Goal: Information Seeking & Learning: Learn about a topic

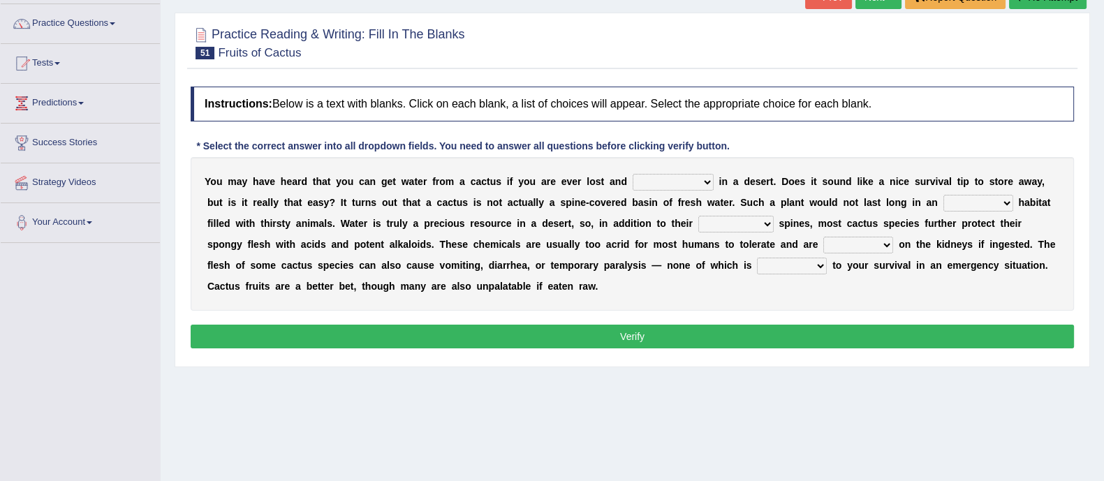
click at [688, 187] on select "overrated concentrated dehydrated saturated" at bounding box center [673, 182] width 81 height 17
select select "dehydrated"
click at [633, 174] on select "overrated concentrated dehydrated saturated" at bounding box center [673, 182] width 81 height 17
click at [962, 204] on select "acrid arid hydrid avid" at bounding box center [979, 203] width 70 height 17
select select "hydrid"
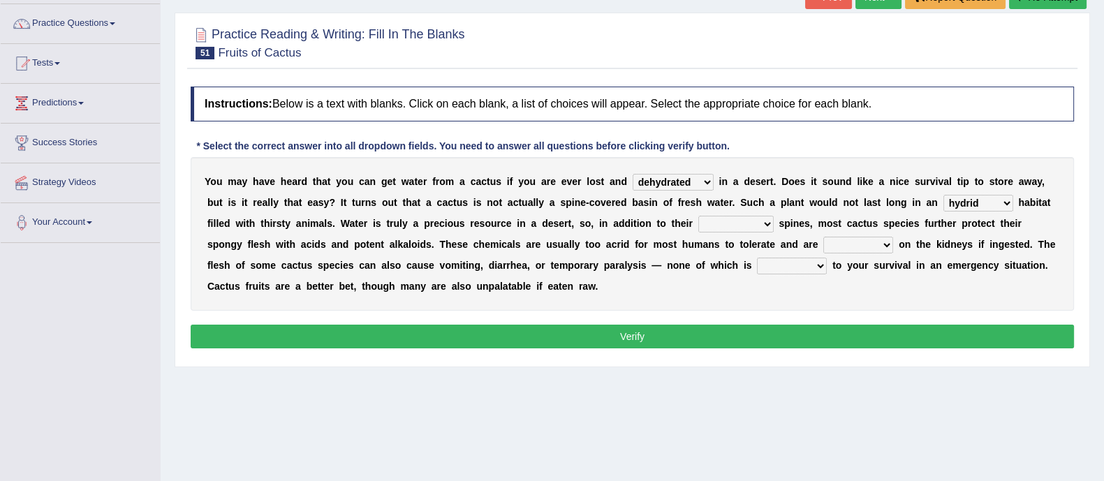
click at [944, 195] on select "acrid arid hydrid avid" at bounding box center [979, 203] width 70 height 17
click at [737, 218] on select "liquidating invalidating intimidating elucidating" at bounding box center [736, 224] width 75 height 17
select select "elucidating"
click at [699, 216] on select "liquidating invalidating intimidating elucidating" at bounding box center [736, 224] width 75 height 17
click at [971, 200] on select "acrid arid hydrid avid" at bounding box center [979, 203] width 70 height 17
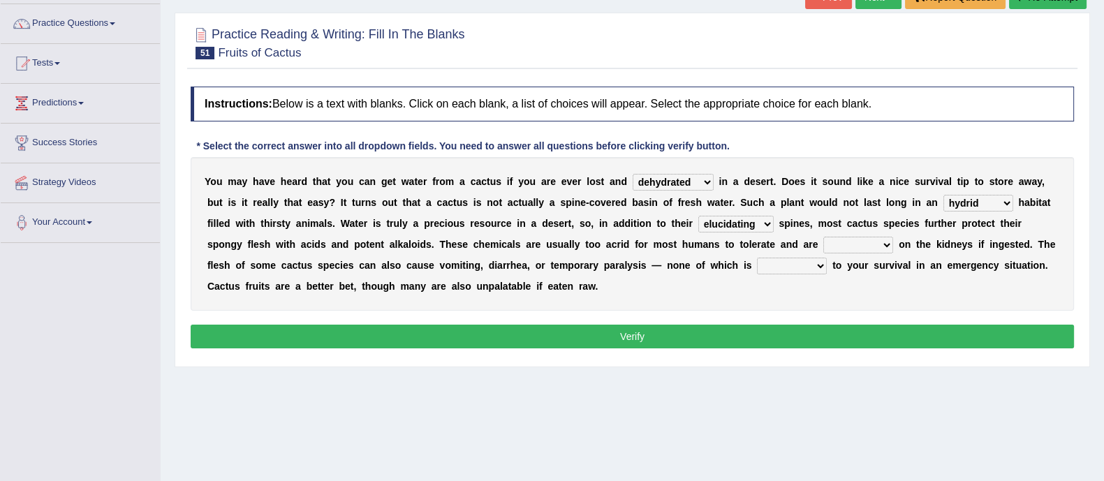
select select "acrid"
click at [944, 195] on select "acrid arid hydrid avid" at bounding box center [979, 203] width 70 height 17
click at [859, 239] on select "detoxing fixing taxing affixing" at bounding box center [859, 245] width 70 height 17
select select "fixing"
click at [824, 237] on select "detoxing fixing taxing affixing" at bounding box center [859, 245] width 70 height 17
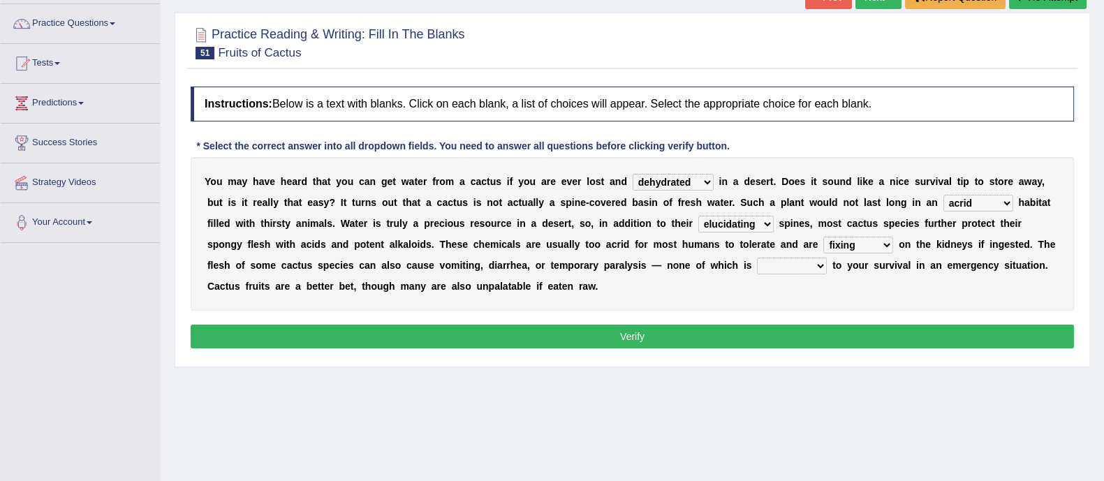
click at [798, 270] on select "coercive conducive enhancive seductive" at bounding box center [792, 266] width 70 height 17
select select "conducive"
click at [757, 258] on select "coercive conducive enhancive seductive" at bounding box center [792, 266] width 70 height 17
click at [976, 207] on select "acrid arid hydrid avid" at bounding box center [979, 203] width 70 height 17
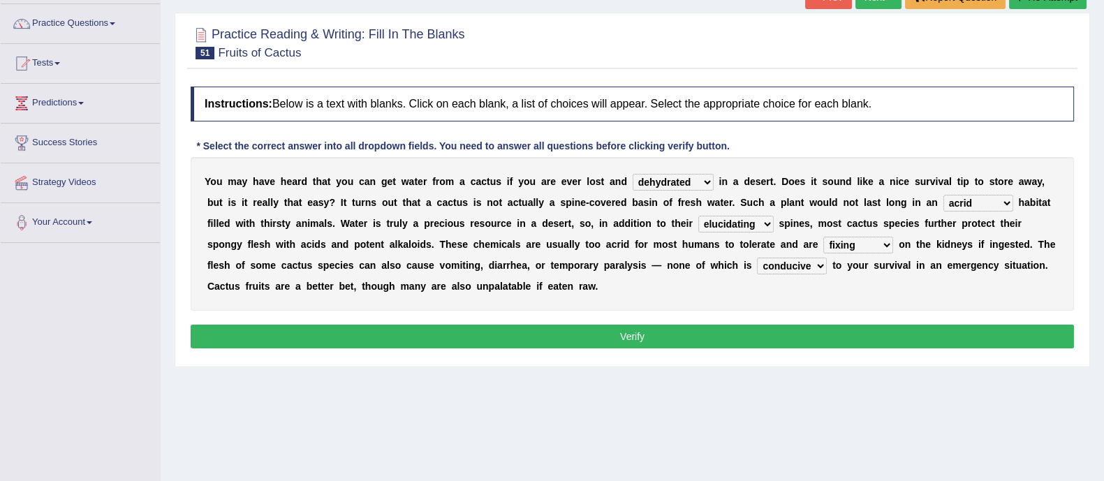
click at [724, 228] on select "liquidating invalidating intimidating elucidating" at bounding box center [736, 224] width 75 height 17
click at [683, 331] on button "Verify" at bounding box center [633, 337] width 884 height 24
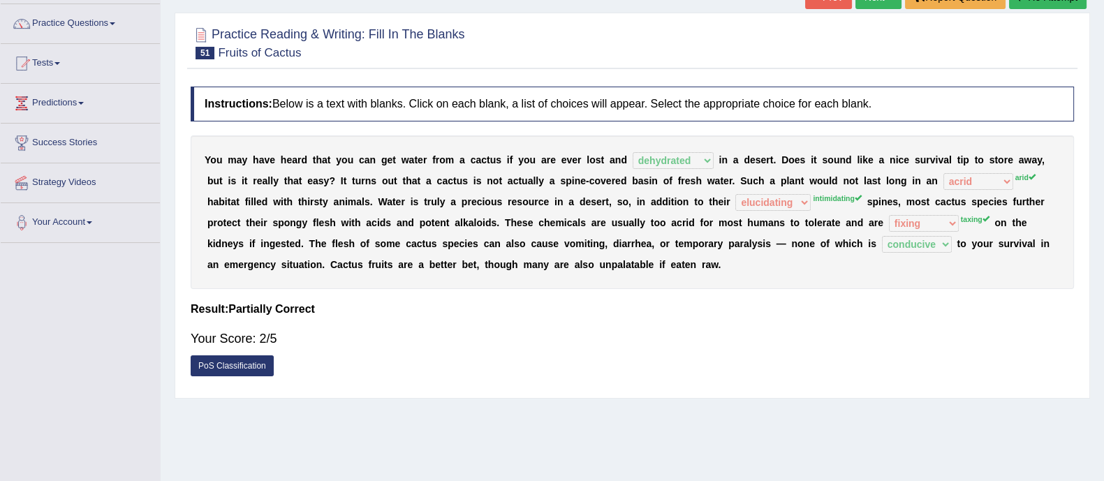
scroll to position [52, 0]
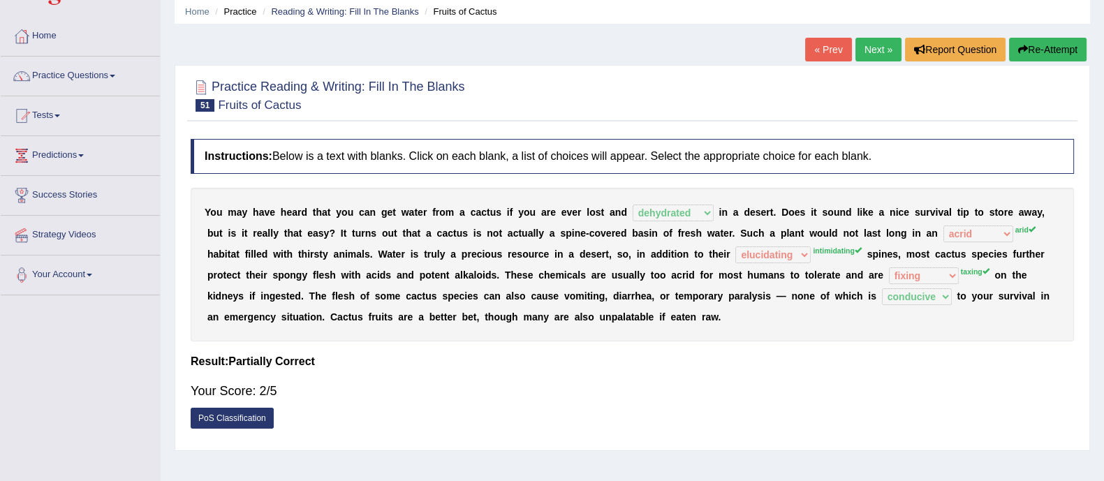
click at [1060, 49] on button "Re-Attempt" at bounding box center [1048, 50] width 78 height 24
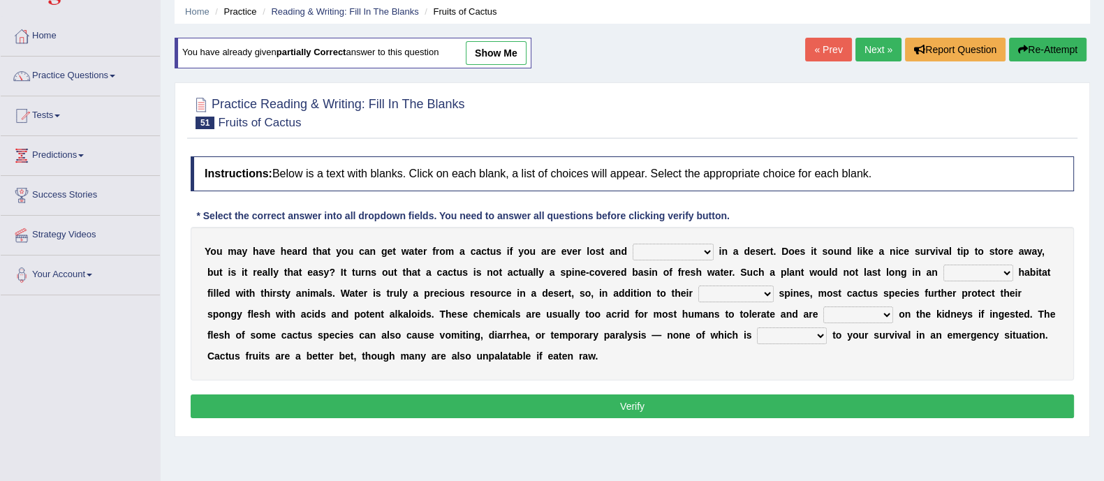
click at [975, 277] on select "acrid arid hydrid avid" at bounding box center [979, 273] width 70 height 17
click at [924, 203] on div "Instructions: Below is a text with blanks. Click on each blank, a list of choic…" at bounding box center [632, 290] width 891 height 280
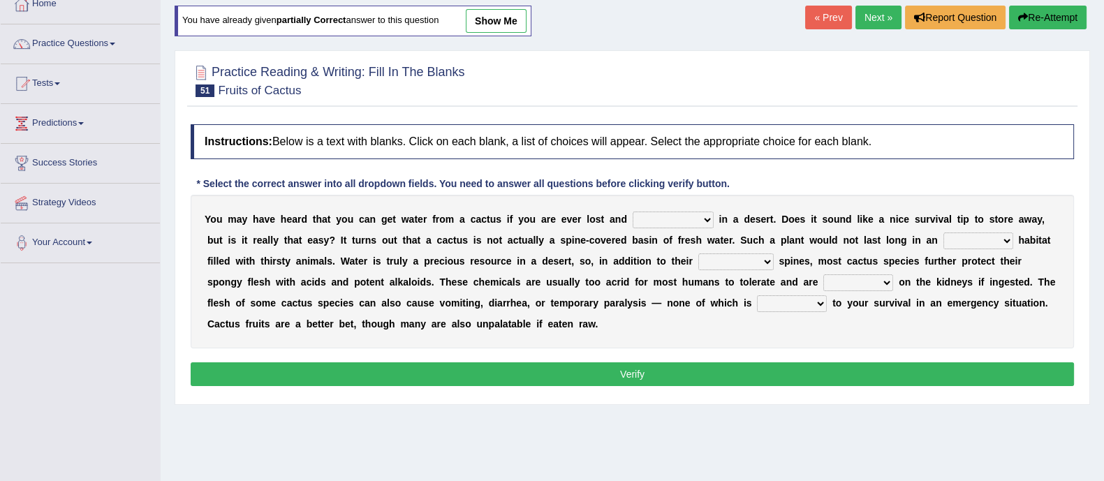
scroll to position [87, 0]
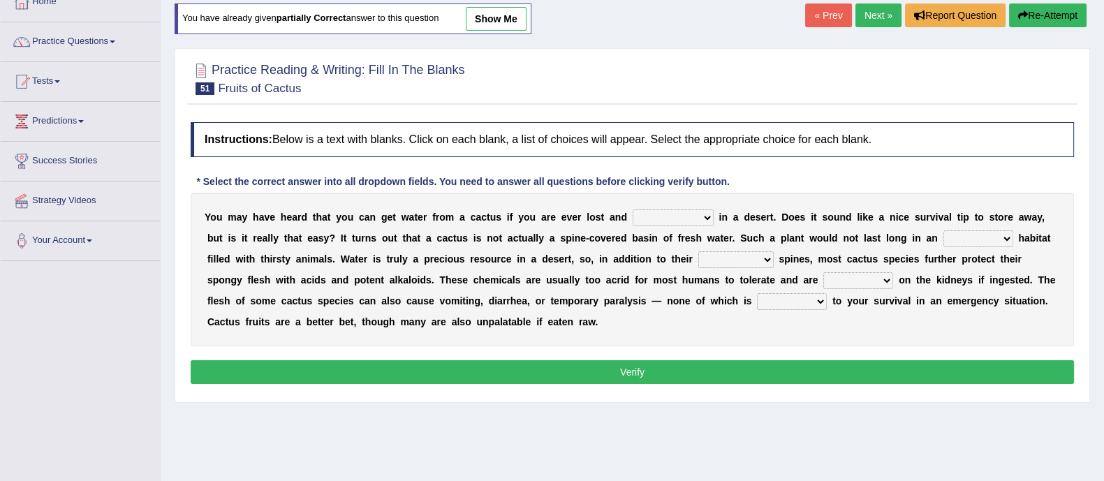
click at [673, 221] on select "overrated concentrated dehydrated saturated" at bounding box center [673, 218] width 81 height 17
select select "dehydrated"
click at [633, 210] on select "overrated concentrated dehydrated saturated" at bounding box center [673, 218] width 81 height 17
click at [989, 239] on select "acrid arid hydrid avid" at bounding box center [979, 239] width 70 height 17
select select "arid"
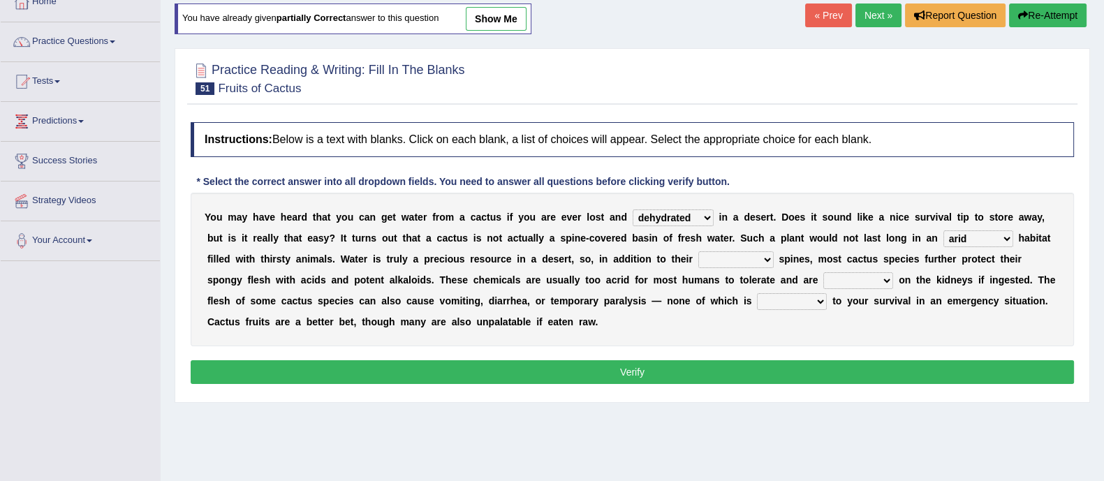
click at [944, 231] on select "acrid arid hydrid avid" at bounding box center [979, 239] width 70 height 17
click at [727, 263] on select "liquidating invalidating intimidating elucidating" at bounding box center [736, 259] width 75 height 17
select select "intimidating"
click at [699, 251] on select "liquidating invalidating intimidating elucidating" at bounding box center [736, 259] width 75 height 17
click at [840, 284] on select "detoxing fixing taxing affixing" at bounding box center [859, 280] width 70 height 17
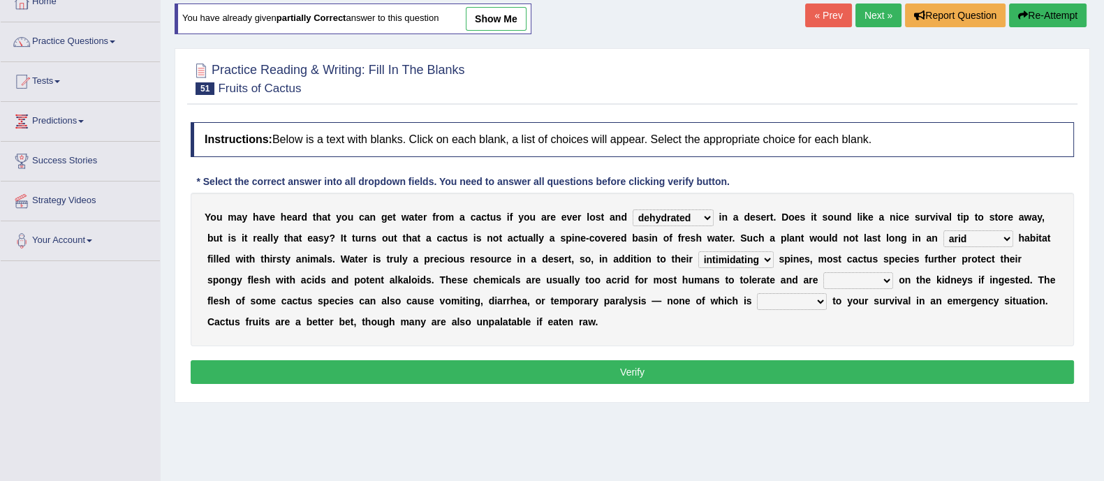
select select "taxing"
click at [824, 272] on select "detoxing fixing taxing affixing" at bounding box center [859, 280] width 70 height 17
drag, startPoint x: 795, startPoint y: 285, endPoint x: 795, endPoint y: 299, distance: 14.0
click at [795, 299] on div "Y o u m a y h a v e h e a r d t h a t y o u c a n g e t w a t e r f r o m a c a…" at bounding box center [633, 270] width 884 height 154
click at [795, 299] on select "coercive conducive enhancive seductive" at bounding box center [792, 301] width 70 height 17
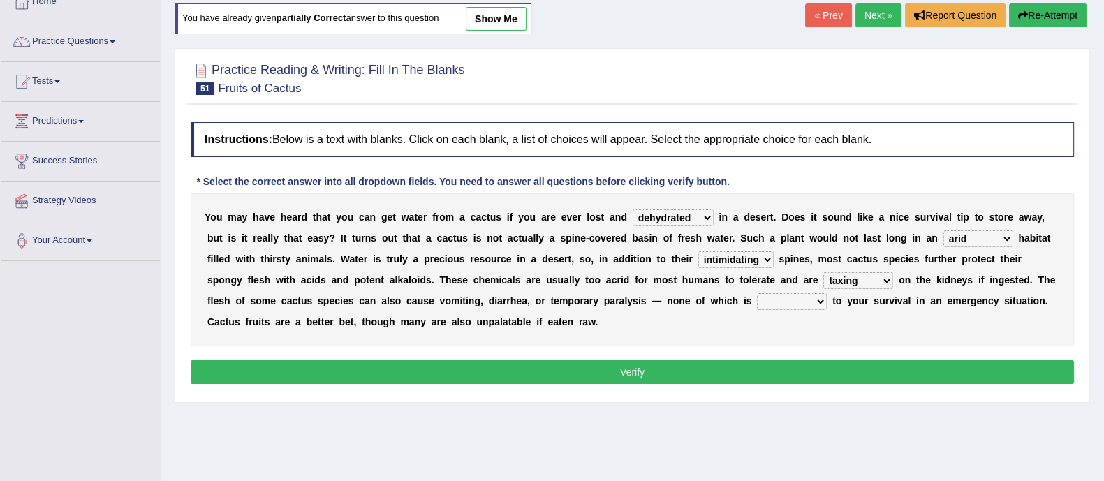
select select "conducive"
click at [757, 293] on select "coercive conducive enhancive seductive" at bounding box center [792, 301] width 70 height 17
click at [769, 363] on button "Verify" at bounding box center [633, 372] width 884 height 24
